Goal: Find specific page/section: Find specific page/section

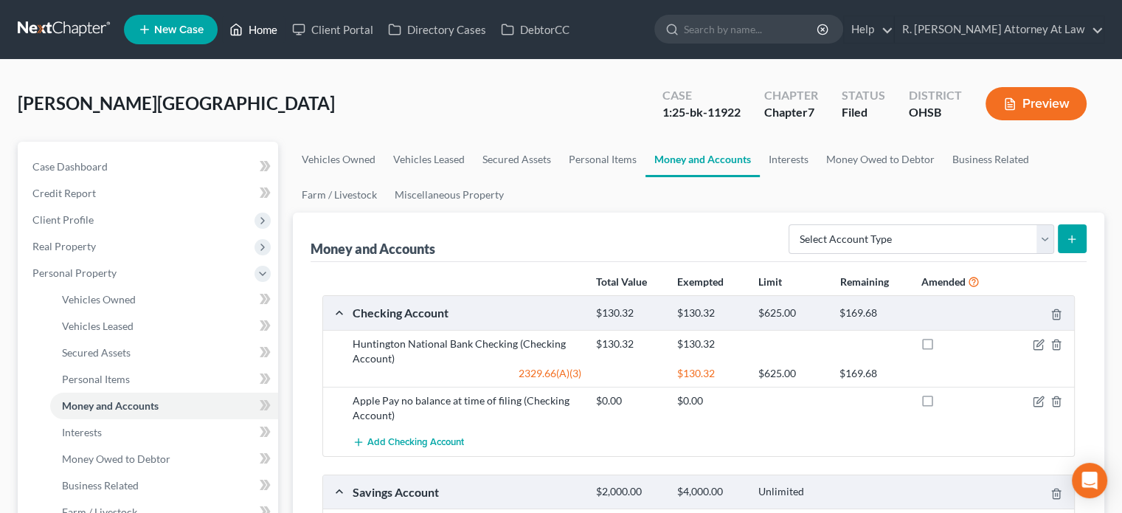
click at [260, 24] on link "Home" at bounding box center [253, 29] width 63 height 27
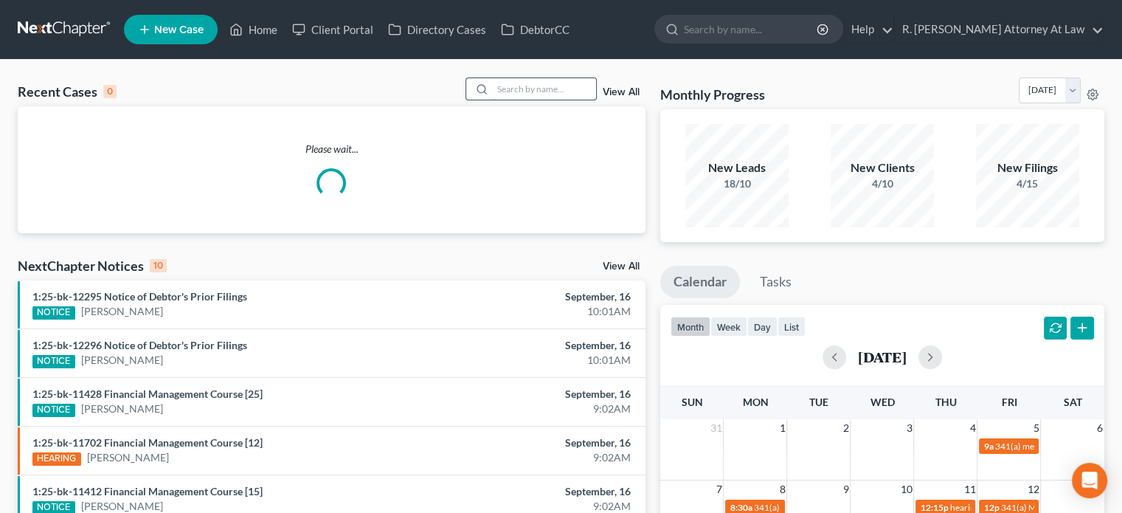
click at [527, 90] on input "search" at bounding box center [544, 88] width 103 height 21
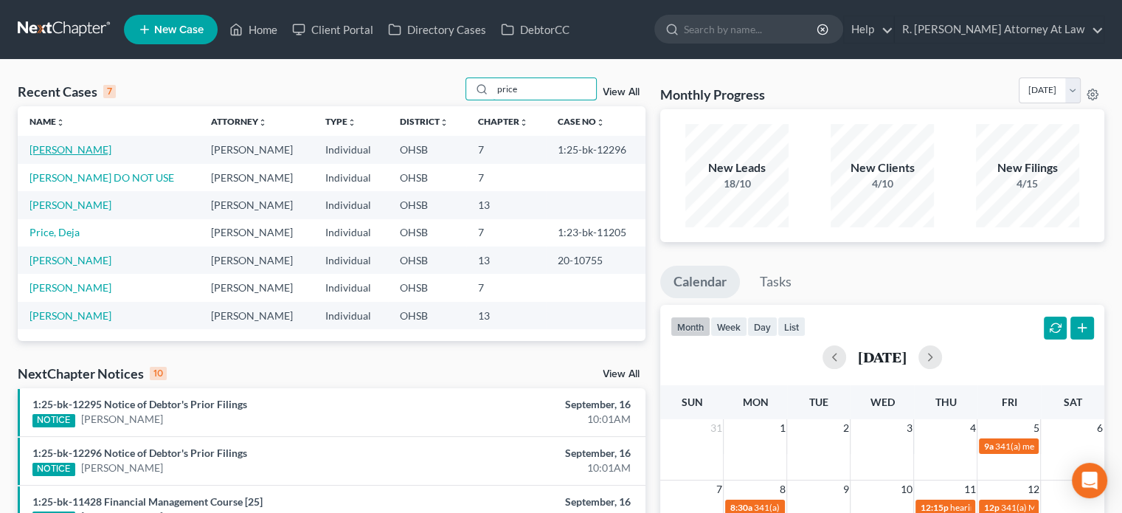
type input "price"
click at [46, 148] on link "[PERSON_NAME]" at bounding box center [71, 149] width 82 height 13
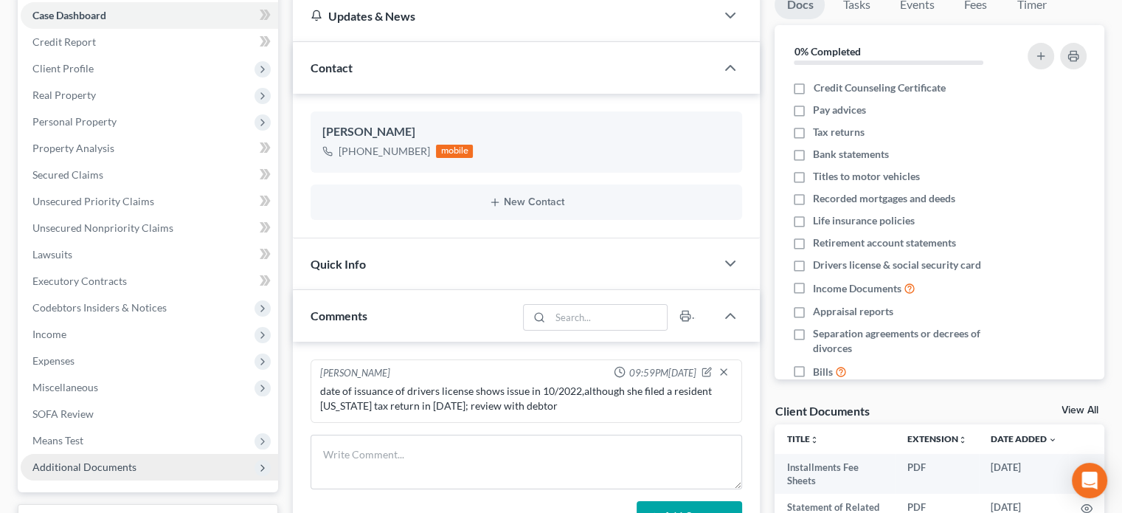
scroll to position [148, 0]
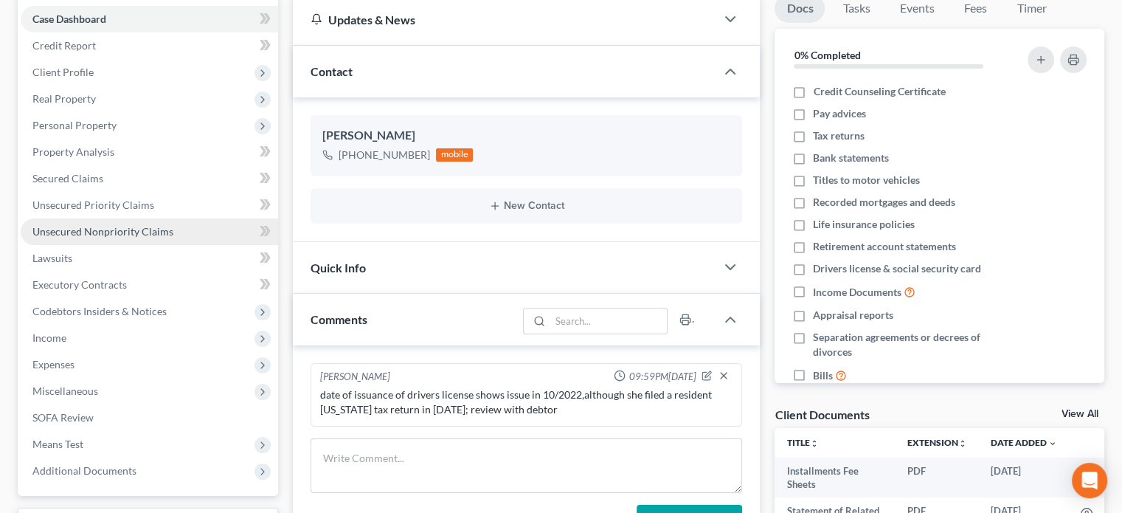
click at [102, 232] on span "Unsecured Nonpriority Claims" at bounding box center [102, 231] width 141 height 13
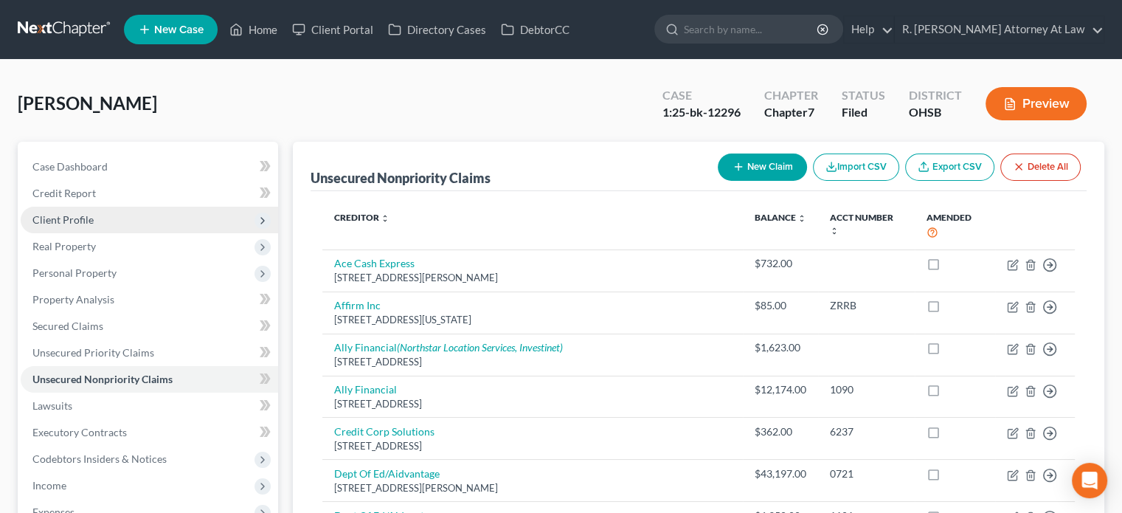
click at [66, 222] on span "Client Profile" at bounding box center [62, 219] width 61 height 13
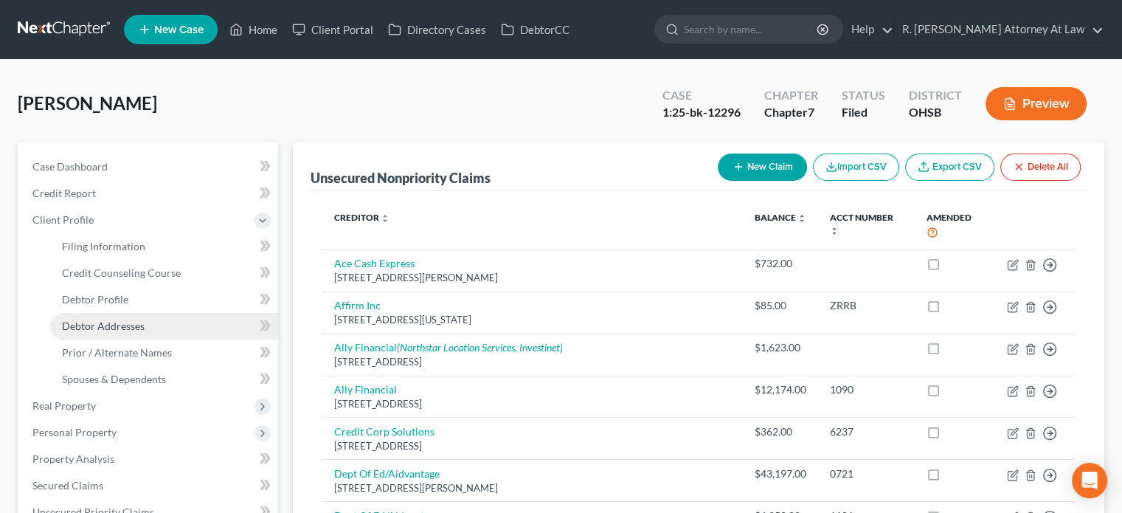
click at [91, 324] on span "Debtor Addresses" at bounding box center [103, 325] width 83 height 13
